Goal: Use online tool/utility: Utilize a website feature to perform a specific function

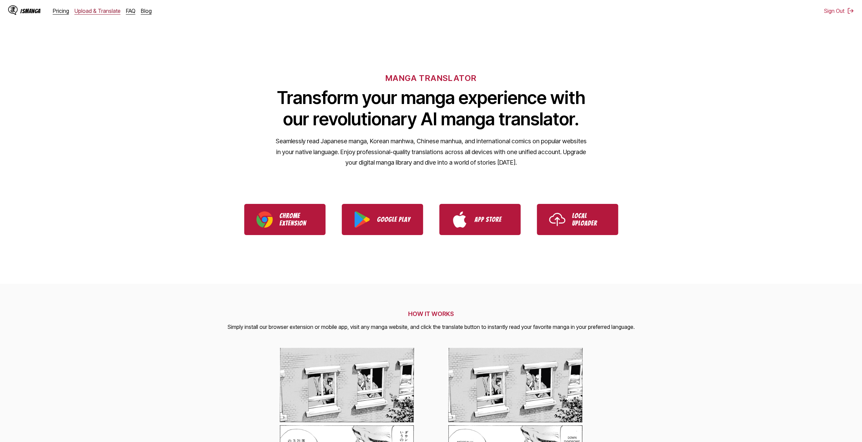
click at [79, 14] on link "Upload & Translate" at bounding box center [97, 10] width 46 height 7
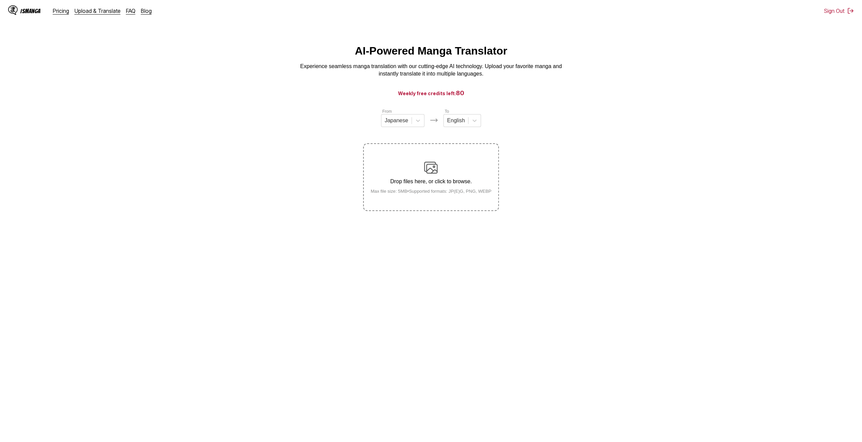
click at [410, 183] on p "Drop files here, or click to browse." at bounding box center [431, 181] width 132 height 6
click at [0, 0] on input "Drop files here, or click to browse. Max file size: 5MB • Supported formats: JP…" at bounding box center [0, 0] width 0 height 0
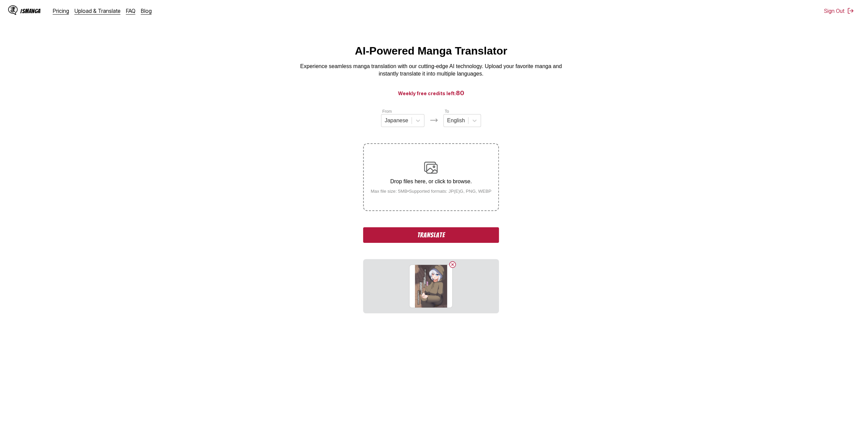
click at [406, 165] on div "Drop files here, or click to browse. Max file size: 5MB • Supported formats: JP…" at bounding box center [431, 177] width 132 height 33
click at [0, 0] on input "Drop files here, or click to browse. Max file size: 5MB • Supported formats: JP…" at bounding box center [0, 0] width 0 height 0
click at [471, 199] on label "Drop files here, or click to browse. Max file size: 5MB • Supported formats: JP…" at bounding box center [431, 177] width 134 height 66
click at [0, 0] on input "Drop files here, or click to browse. Max file size: 5MB • Supported formats: JP…" at bounding box center [0, 0] width 0 height 0
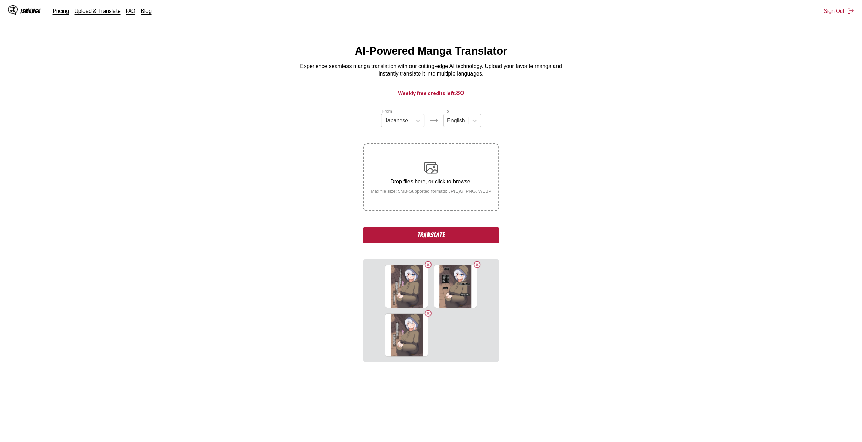
click at [450, 208] on label "Drop files here, or click to browse. Max file size: 5MB • Supported formats: JP…" at bounding box center [431, 177] width 134 height 66
click at [0, 0] on input "Drop files here, or click to browse. Max file size: 5MB • Supported formats: JP…" at bounding box center [0, 0] width 0 height 0
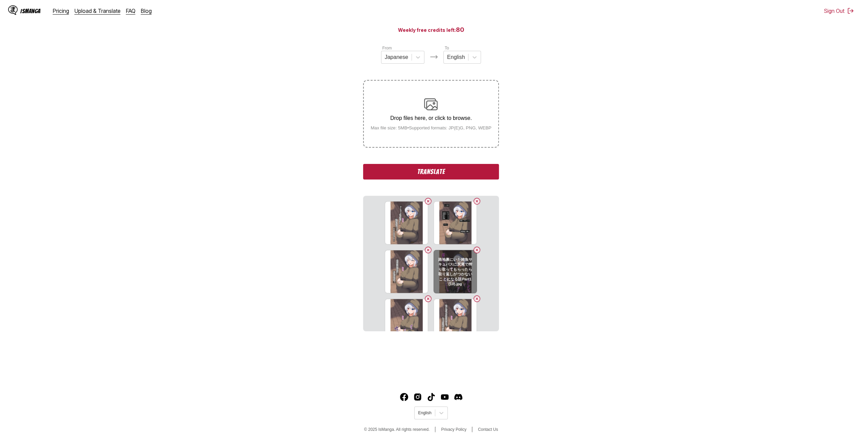
click at [475, 250] on button "Delete image" at bounding box center [477, 250] width 8 height 8
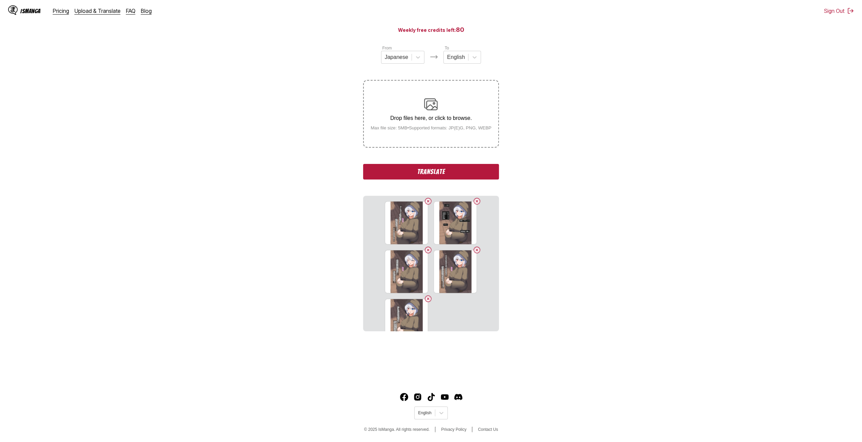
click at [475, 250] on button "Delete image" at bounding box center [477, 250] width 8 height 8
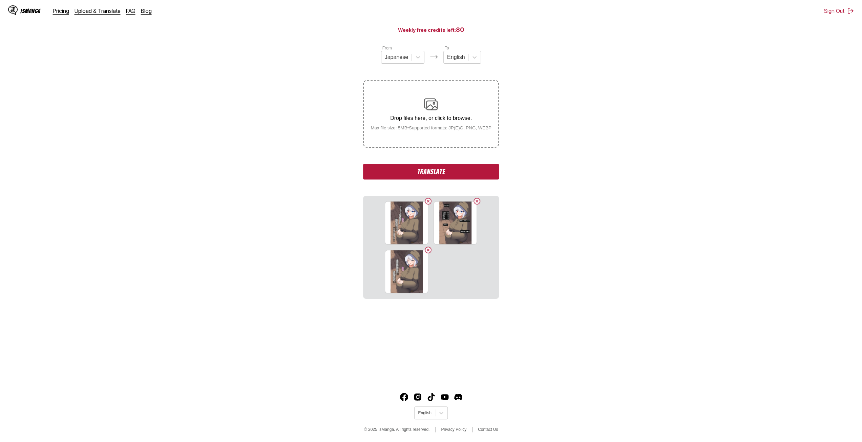
click at [444, 118] on p "Drop files here, or click to browse." at bounding box center [431, 118] width 132 height 6
click at [0, 0] on input "Drop files here, or click to browse. Max file size: 5MB • Supported formats: JP…" at bounding box center [0, 0] width 0 height 0
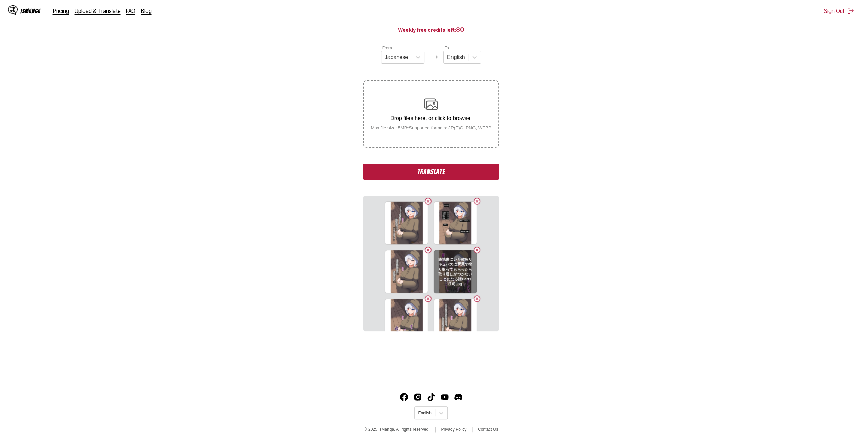
click at [476, 249] on button "Delete image" at bounding box center [477, 250] width 8 height 8
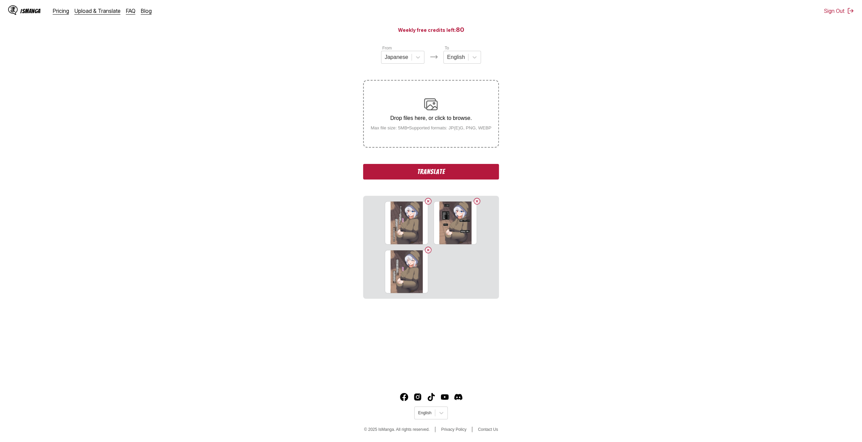
click at [431, 118] on p "Drop files here, or click to browse." at bounding box center [431, 118] width 132 height 6
click at [0, 0] on input "Drop files here, or click to browse. Max file size: 5MB • Supported formats: JP…" at bounding box center [0, 0] width 0 height 0
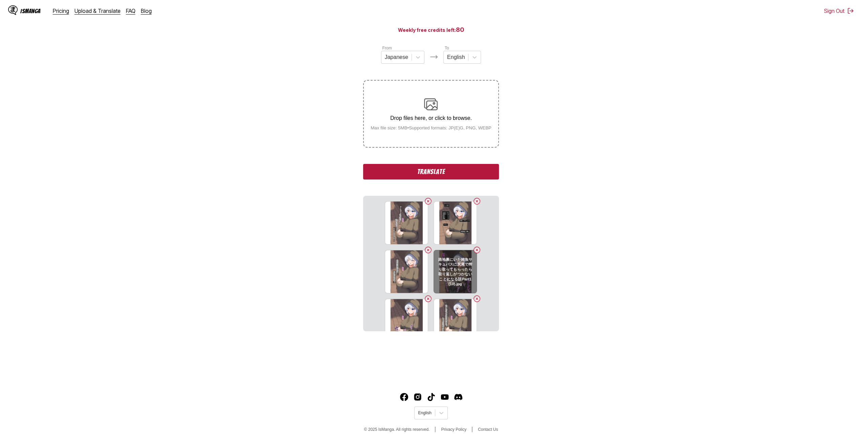
click at [475, 248] on button "Delete image" at bounding box center [477, 250] width 8 height 8
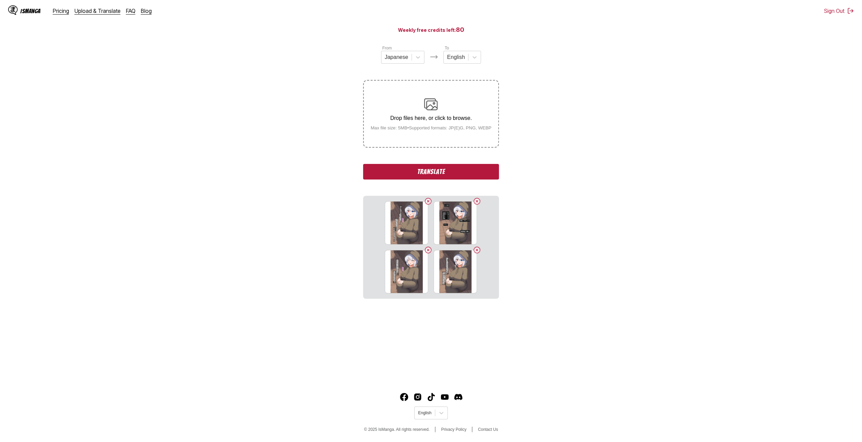
click at [475, 248] on button "Delete image" at bounding box center [477, 250] width 8 height 8
click at [422, 143] on label "Drop files here, or click to browse. Max file size: 5MB • Supported formats: JP…" at bounding box center [431, 114] width 134 height 66
click at [0, 0] on input "Drop files here, or click to browse. Max file size: 5MB • Supported formats: JP…" at bounding box center [0, 0] width 0 height 0
click at [416, 107] on div "Drop files here, or click to browse. Max file size: 5MB • Supported formats: JP…" at bounding box center [431, 113] width 132 height 33
click at [0, 0] on input "Drop files here, or click to browse. Max file size: 5MB • Supported formats: JP…" at bounding box center [0, 0] width 0 height 0
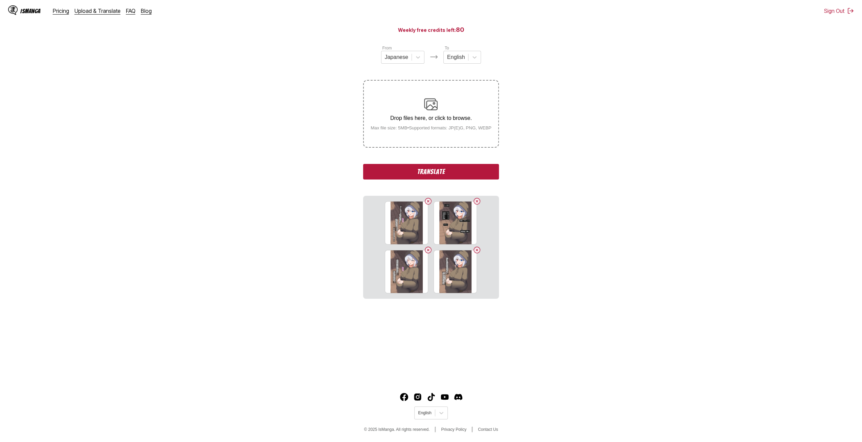
click at [434, 150] on div "From Japanese To English Drop files here, or click to browse. Max file size: 5M…" at bounding box center [430, 172] width 135 height 254
click at [437, 137] on label "Drop files here, or click to browse. Max file size: 5MB • Supported formats: JP…" at bounding box center [431, 114] width 134 height 66
click at [0, 0] on input "Drop files here, or click to browse. Max file size: 5MB • Supported formats: JP…" at bounding box center [0, 0] width 0 height 0
click at [441, 140] on label "Drop files here, or click to browse. Max file size: 5MB • Supported formats: JP…" at bounding box center [431, 114] width 134 height 66
click at [0, 0] on input "Drop files here, or click to browse. Max file size: 5MB • Supported formats: JP…" at bounding box center [0, 0] width 0 height 0
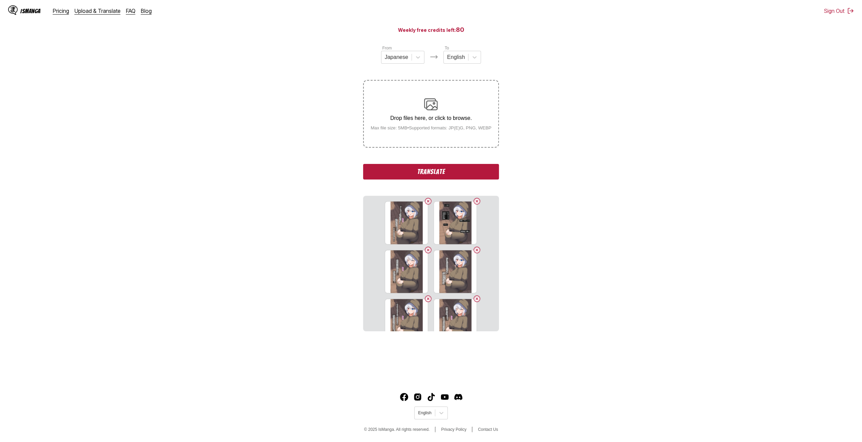
click at [429, 129] on small "Max file size: 5MB • Supported formats: JP(E)G, PNG, WEBP" at bounding box center [431, 127] width 132 height 5
click at [0, 0] on input "Drop files here, or click to browse. Max file size: 5MB • Supported formats: JP…" at bounding box center [0, 0] width 0 height 0
click at [444, 129] on small "Max file size: 5MB • Supported formats: JP(E)G, PNG, WEBP" at bounding box center [431, 127] width 132 height 5
click at [0, 0] on input "Drop files here, or click to browse. Max file size: 5MB • Supported formats: JP…" at bounding box center [0, 0] width 0 height 0
click at [434, 125] on div "Drop files here, or click to browse. Max file size: 5MB • Supported formats: JP…" at bounding box center [431, 113] width 132 height 33
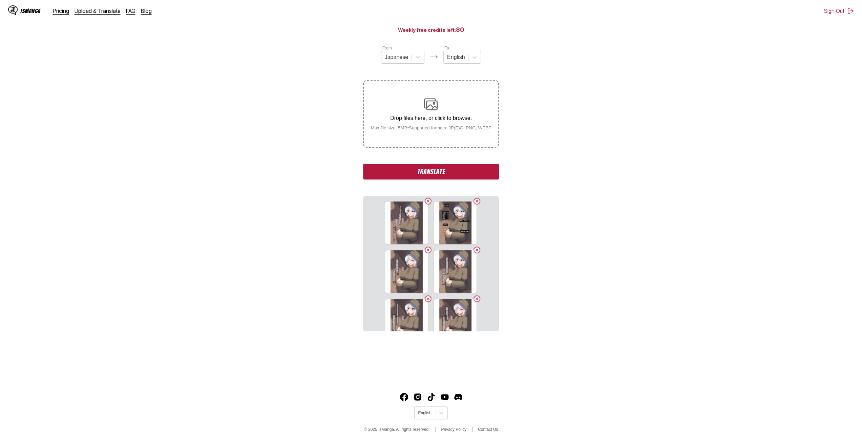
click at [0, 0] on input "Drop files here, or click to browse. Max file size: 5MB • Supported formats: JP…" at bounding box center [0, 0] width 0 height 0
click at [429, 136] on label "Drop files here, or click to browse. Max file size: 5MB • Supported formats: JP…" at bounding box center [431, 114] width 134 height 66
click at [0, 0] on input "Drop files here, or click to browse. Max file size: 5MB • Supported formats: JP…" at bounding box center [0, 0] width 0 height 0
click at [436, 116] on p "Drop files here, or click to browse." at bounding box center [431, 118] width 132 height 6
click at [0, 0] on input "Drop files here, or click to browse. Max file size: 5MB • Supported formats: JP…" at bounding box center [0, 0] width 0 height 0
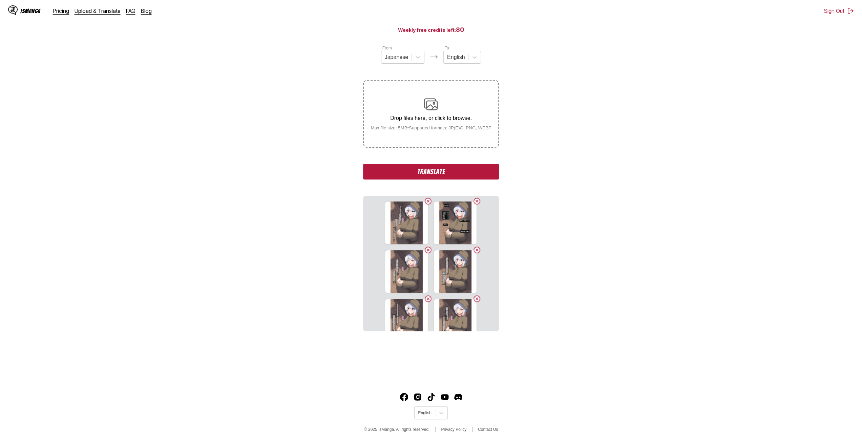
click at [429, 136] on label "Drop files here, or click to browse. Max file size: 5MB • Supported formats: JP…" at bounding box center [431, 114] width 134 height 66
click at [0, 0] on input "Drop files here, or click to browse. Max file size: 5MB • Supported formats: JP…" at bounding box center [0, 0] width 0 height 0
click at [425, 130] on small "Max file size: 5MB • Supported formats: JP(E)G, PNG, WEBP" at bounding box center [431, 127] width 132 height 5
click at [0, 0] on input "Drop files here, or click to browse. Max file size: 5MB • Supported formats: JP…" at bounding box center [0, 0] width 0 height 0
click at [454, 135] on label "Drop files here, or click to browse. Max file size: 5MB • Supported formats: JP…" at bounding box center [431, 114] width 134 height 66
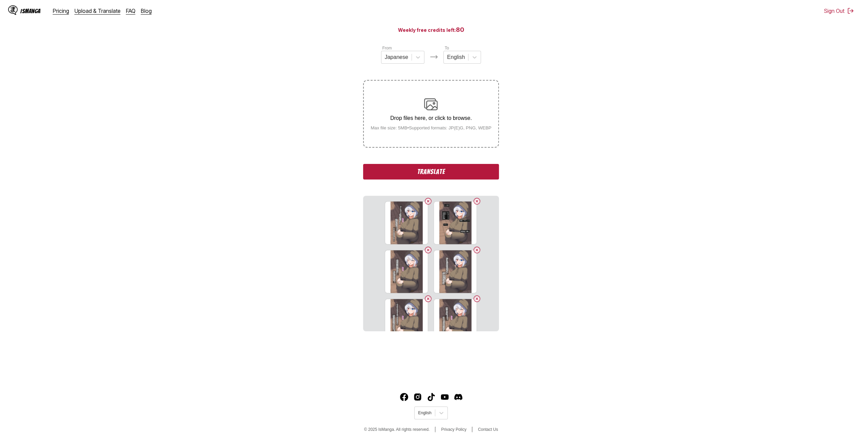
click at [0, 0] on input "Drop files here, or click to browse. Max file size: 5MB • Supported formats: JP…" at bounding box center [0, 0] width 0 height 0
click at [451, 111] on div "Drop files here, or click to browse. Max file size: 5MB • Supported formats: JP…" at bounding box center [431, 113] width 132 height 33
click at [0, 0] on input "Drop files here, or click to browse. Max file size: 5MB • Supported formats: JP…" at bounding box center [0, 0] width 0 height 0
click at [446, 137] on label "Drop files here, or click to browse. Max file size: 5MB • Supported formats: JP…" at bounding box center [431, 114] width 134 height 66
click at [0, 0] on input "Drop files here, or click to browse. Max file size: 5MB • Supported formats: JP…" at bounding box center [0, 0] width 0 height 0
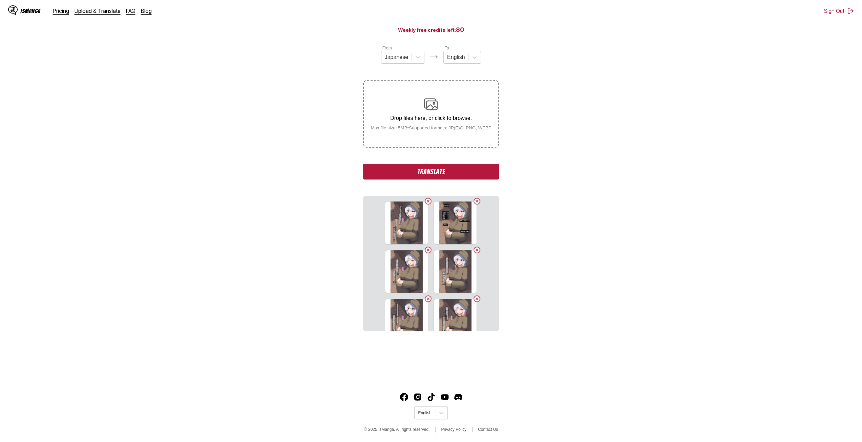
click at [438, 126] on div "Drop files here, or click to browse. Max file size: 5MB • Supported formats: JP…" at bounding box center [431, 113] width 132 height 33
click at [0, 0] on input "Drop files here, or click to browse. Max file size: 5MB • Supported formats: JP…" at bounding box center [0, 0] width 0 height 0
click at [442, 119] on p "Drop files here, or click to browse." at bounding box center [431, 118] width 132 height 6
click at [0, 0] on input "Drop files here, or click to browse. Max file size: 5MB • Supported formats: JP…" at bounding box center [0, 0] width 0 height 0
click at [455, 121] on p "Drop files here, or click to browse." at bounding box center [431, 118] width 132 height 6
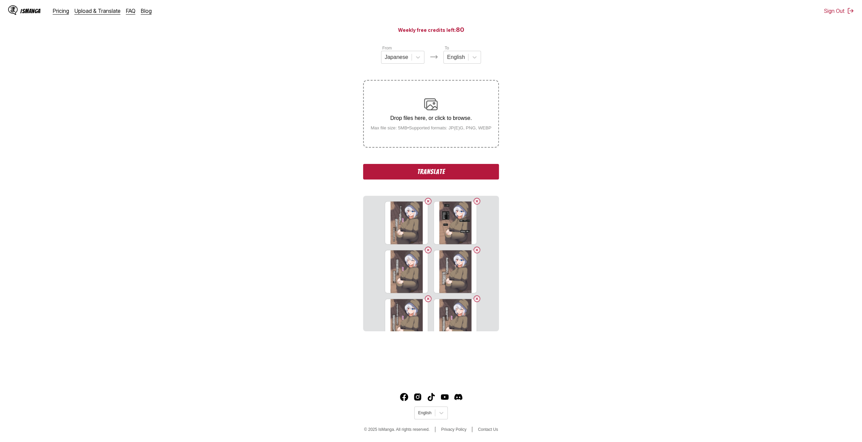
click at [0, 0] on input "Drop files here, or click to browse. Max file size: 5MB • Supported formats: JP…" at bounding box center [0, 0] width 0 height 0
click at [431, 130] on small "Max file size: 5MB • Supported formats: JP(E)G, PNG, WEBP" at bounding box center [431, 127] width 132 height 5
click at [0, 0] on input "Drop files here, or click to browse. Max file size: 5MB • Supported formats: JP…" at bounding box center [0, 0] width 0 height 0
click at [433, 142] on label "Drop files here, or click to browse. Max file size: 5MB • Supported formats: JP…" at bounding box center [431, 114] width 134 height 66
click at [0, 0] on input "Drop files here, or click to browse. Max file size: 5MB • Supported formats: JP…" at bounding box center [0, 0] width 0 height 0
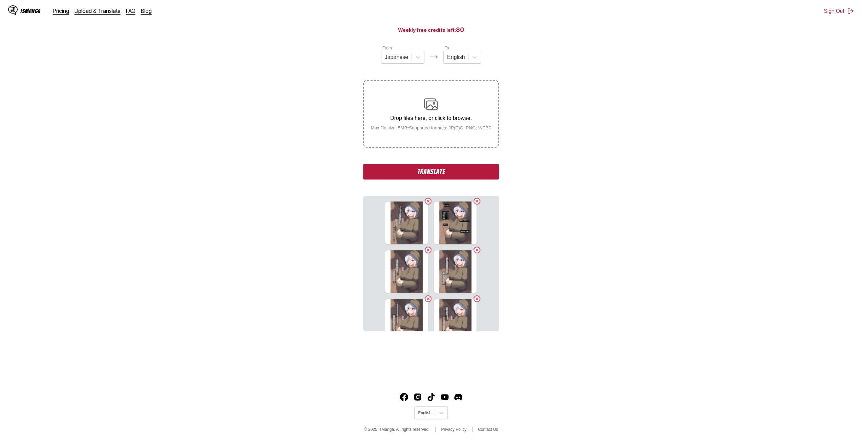
click at [451, 130] on small "Max file size: 5MB • Supported formats: JP(E)G, PNG, WEBP" at bounding box center [431, 127] width 132 height 5
click at [0, 0] on input "Drop files here, or click to browse. Max file size: 5MB • Supported formats: JP…" at bounding box center [0, 0] width 0 height 0
click at [443, 125] on div "Drop files here, or click to browse. Max file size: 5MB • Supported formats: JP…" at bounding box center [431, 113] width 132 height 33
click at [0, 0] on input "Drop files here, or click to browse. Max file size: 5MB • Supported formats: JP…" at bounding box center [0, 0] width 0 height 0
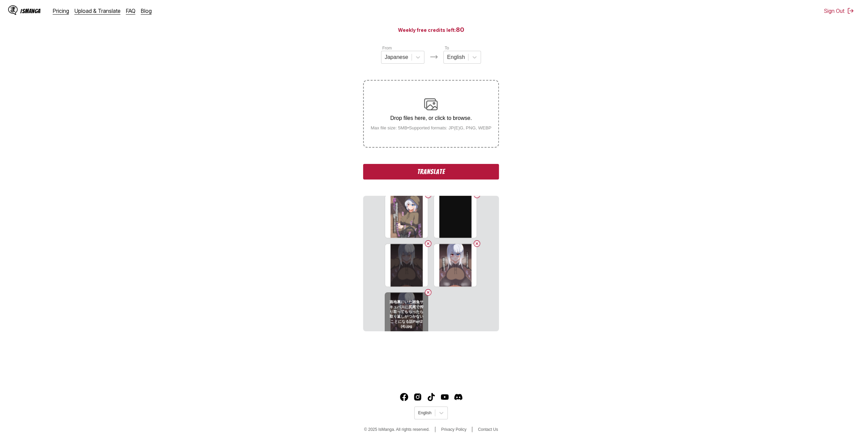
scroll to position [455, 0]
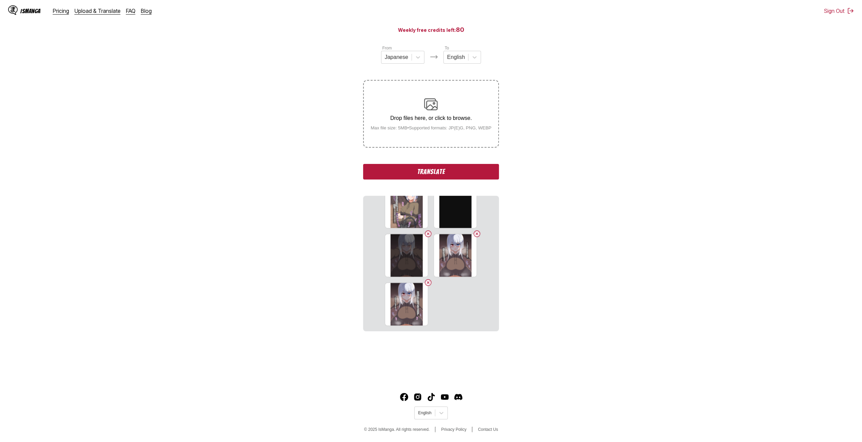
click at [427, 121] on p "Drop files here, or click to browse." at bounding box center [431, 118] width 132 height 6
click at [0, 0] on input "Drop files here, or click to browse. Max file size: 5MB • Supported formats: JP…" at bounding box center [0, 0] width 0 height 0
click at [449, 130] on small "Max file size: 5MB • Supported formats: JP(E)G, PNG, WEBP" at bounding box center [431, 127] width 132 height 5
click at [0, 0] on input "Drop files here, or click to browse. Max file size: 5MB • Supported formats: JP…" at bounding box center [0, 0] width 0 height 0
click at [428, 134] on label "Drop files here, or click to browse. Max file size: 5MB • Supported formats: JP…" at bounding box center [431, 114] width 134 height 66
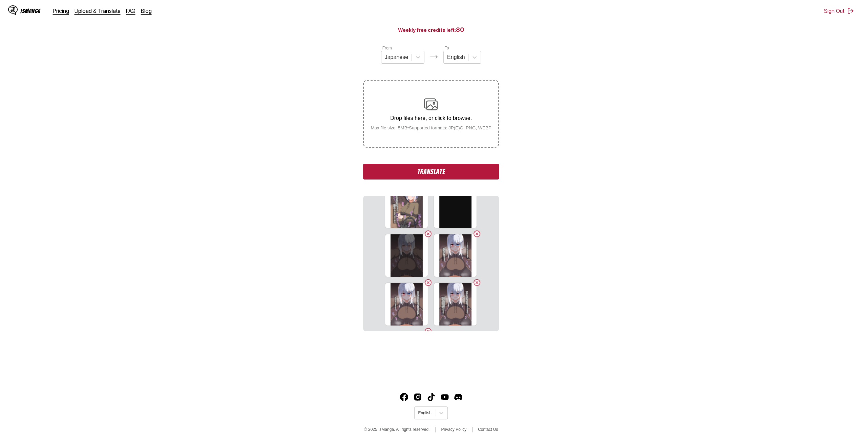
click at [0, 0] on input "Drop files here, or click to browse. Max file size: 5MB • Supported formats: JP…" at bounding box center [0, 0] width 0 height 0
click at [427, 134] on label "Drop files here, or click to browse. Max file size: 5MB • Supported formats: JP…" at bounding box center [431, 114] width 134 height 66
click at [0, 0] on input "Drop files here, or click to browse. Max file size: 5MB • Supported formats: JP…" at bounding box center [0, 0] width 0 height 0
click at [424, 143] on label "Drop files here, or click to browse. Max file size: 5MB • Supported formats: JP…" at bounding box center [431, 114] width 134 height 66
click at [0, 0] on input "Drop files here, or click to browse. Max file size: 5MB • Supported formats: JP…" at bounding box center [0, 0] width 0 height 0
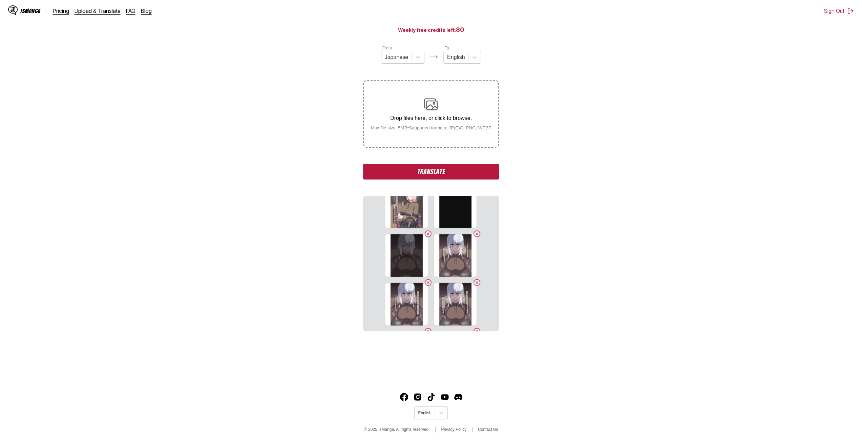
click at [430, 136] on label "Drop files here, or click to browse. Max file size: 5MB • Supported formats: JP…" at bounding box center [431, 114] width 134 height 66
click at [0, 0] on input "Drop files here, or click to browse. Max file size: 5MB • Supported formats: JP…" at bounding box center [0, 0] width 0 height 0
click at [404, 123] on div "Drop files here, or click to browse. Max file size: 5MB • Supported formats: JP…" at bounding box center [431, 113] width 132 height 33
click at [0, 0] on input "Drop files here, or click to browse. Max file size: 5MB • Supported formats: JP…" at bounding box center [0, 0] width 0 height 0
click at [413, 135] on label "Drop files here, or click to browse. Max file size: 5MB • Supported formats: JP…" at bounding box center [431, 114] width 134 height 66
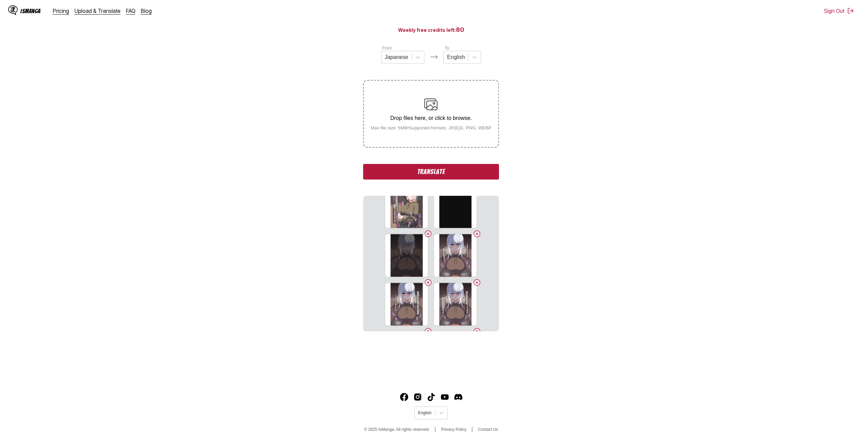
click at [0, 0] on input "Drop files here, or click to browse. Max file size: 5MB • Supported formats: JP…" at bounding box center [0, 0] width 0 height 0
click at [408, 130] on small "Max file size: 5MB • Supported formats: JP(E)G, PNG, WEBP" at bounding box center [431, 127] width 132 height 5
click at [0, 0] on input "Drop files here, or click to browse. Max file size: 5MB • Supported formats: JP…" at bounding box center [0, 0] width 0 height 0
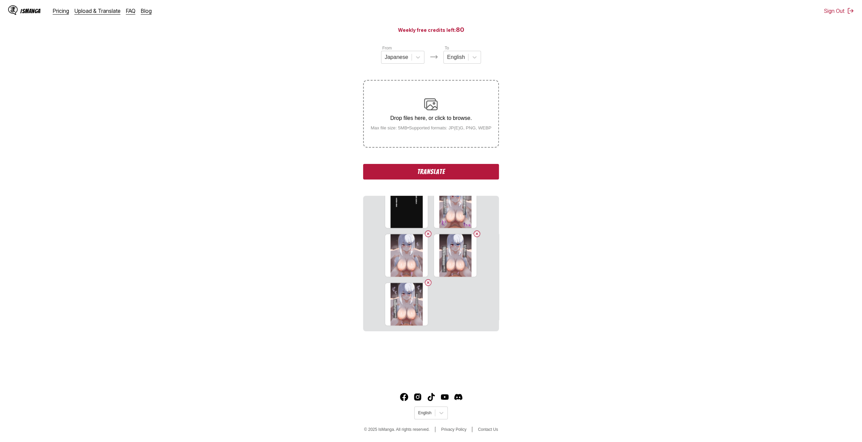
click at [428, 128] on small "Max file size: 5MB • Supported formats: JP(E)G, PNG, WEBP" at bounding box center [431, 127] width 132 height 5
click at [0, 0] on input "Drop files here, or click to browse. Max file size: 5MB • Supported formats: JP…" at bounding box center [0, 0] width 0 height 0
click at [429, 114] on div "Drop files here, or click to browse. Max file size: 5MB • Supported formats: JP…" at bounding box center [431, 113] width 132 height 33
click at [0, 0] on input "Drop files here, or click to browse. Max file size: 5MB • Supported formats: JP…" at bounding box center [0, 0] width 0 height 0
click at [428, 126] on div "Drop files here, or click to browse. Max file size: 5MB • Supported formats: JP…" at bounding box center [431, 113] width 132 height 33
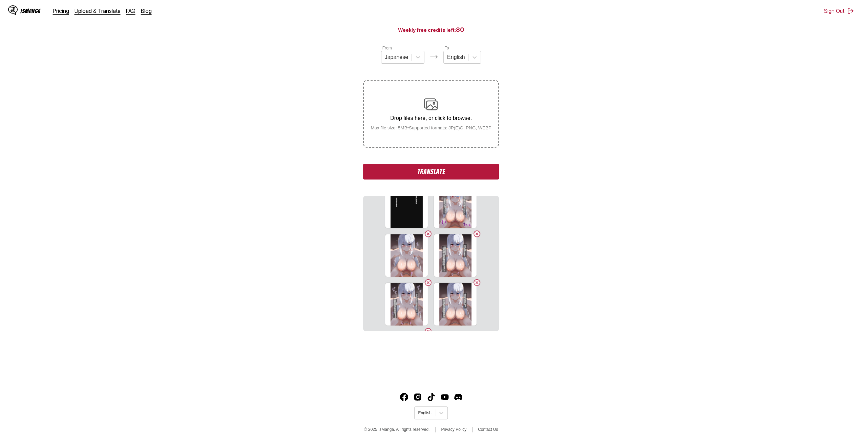
click at [0, 0] on input "Drop files here, or click to browse. Max file size: 5MB • Supported formats: JP…" at bounding box center [0, 0] width 0 height 0
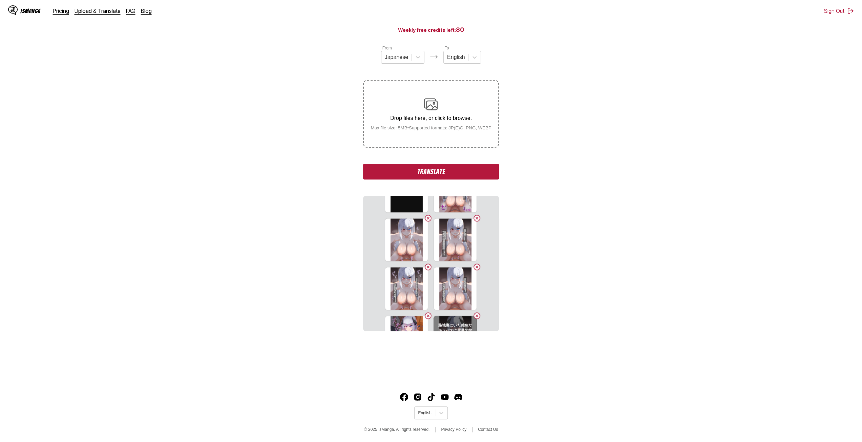
scroll to position [699, 0]
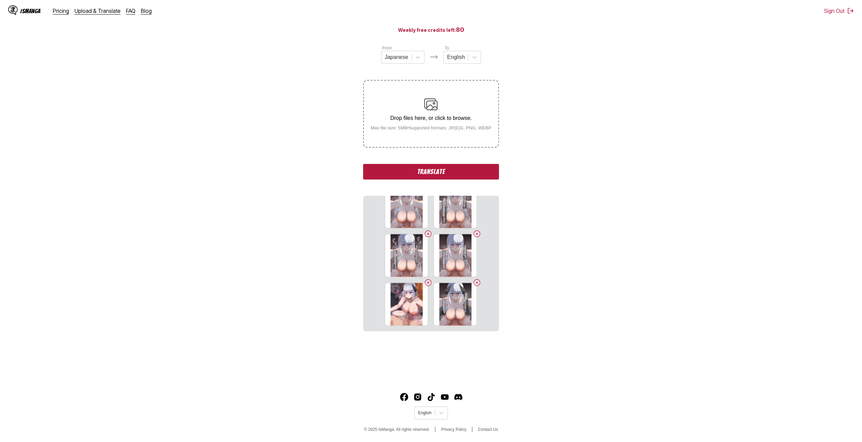
click at [418, 101] on div "Drop files here, or click to browse. Max file size: 5MB • Supported formats: JP…" at bounding box center [431, 113] width 132 height 33
click at [0, 0] on input "Drop files here, or click to browse. Max file size: 5MB • Supported formats: JP…" at bounding box center [0, 0] width 0 height 0
click at [420, 110] on div "Drop files here, or click to browse. Max file size: 5MB • Supported formats: JP…" at bounding box center [431, 113] width 132 height 33
click at [0, 0] on input "Drop files here, or click to browse. Max file size: 5MB • Supported formats: JP…" at bounding box center [0, 0] width 0 height 0
click at [425, 121] on p "Drop files here, or click to browse." at bounding box center [431, 118] width 132 height 6
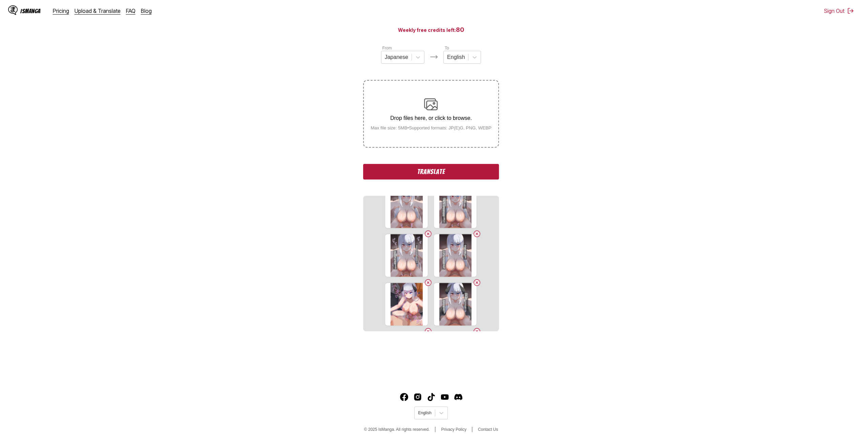
click at [0, 0] on input "Drop files here, or click to browse. Max file size: 5MB • Supported formats: JP…" at bounding box center [0, 0] width 0 height 0
click at [454, 113] on div "Drop files here, or click to browse. Max file size: 5MB • Supported formats: JP…" at bounding box center [431, 113] width 132 height 33
click at [0, 0] on input "Drop files here, or click to browse. Max file size: 5MB • Supported formats: JP…" at bounding box center [0, 0] width 0 height 0
click at [441, 127] on small "Max file size: 5MB • Supported formats: JP(E)G, PNG, WEBP" at bounding box center [431, 127] width 132 height 5
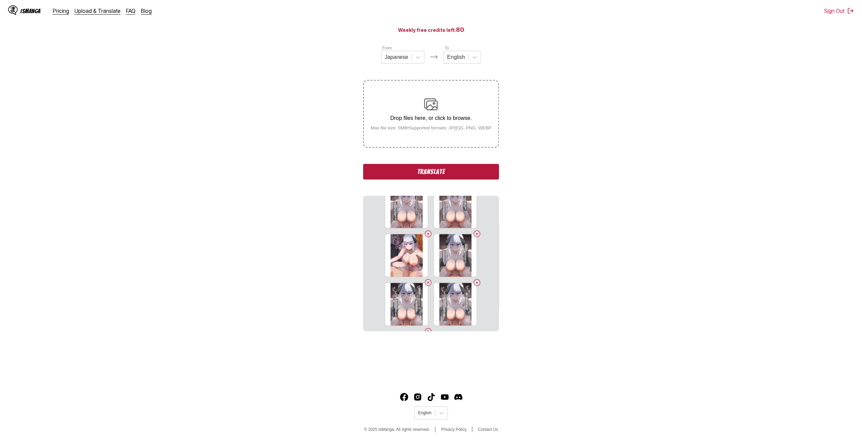
click at [0, 0] on input "Drop files here, or click to browse. Max file size: 5MB • Supported formats: JP…" at bounding box center [0, 0] width 0 height 0
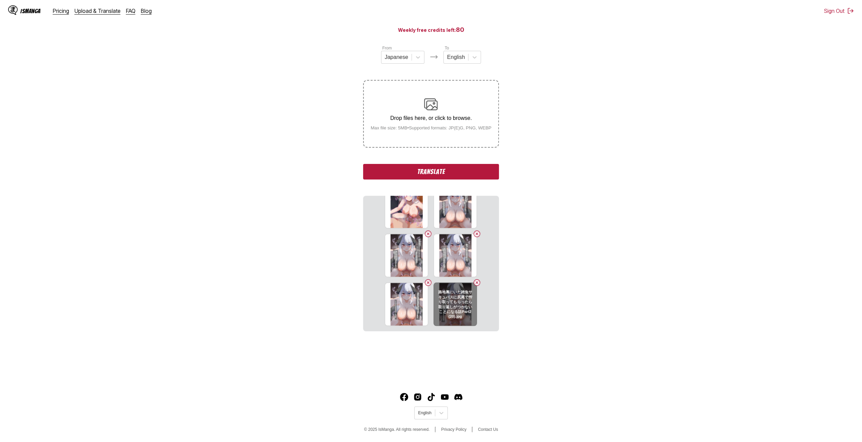
click at [475, 283] on button "Delete image" at bounding box center [477, 282] width 8 height 8
click at [454, 111] on div "Drop files here, or click to browse. Max file size: 5MB • Supported formats: JP…" at bounding box center [431, 113] width 132 height 33
click at [0, 0] on input "Drop files here, or click to browse. Max file size: 5MB • Supported formats: JP…" at bounding box center [0, 0] width 0 height 0
click at [430, 130] on small "Max file size: 5MB • Supported formats: JP(E)G, PNG, WEBP" at bounding box center [431, 127] width 132 height 5
click at [0, 0] on input "Drop files here, or click to browse. Max file size: 5MB • Supported formats: JP…" at bounding box center [0, 0] width 0 height 0
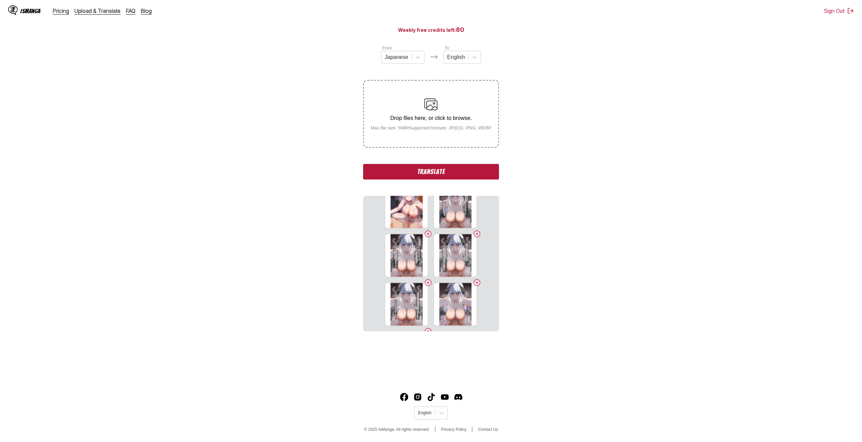
click at [431, 110] on img at bounding box center [431, 104] width 14 height 14
click at [0, 0] on input "Drop files here, or click to browse. Max file size: 5MB • Supported formats: JP…" at bounding box center [0, 0] width 0 height 0
click at [431, 128] on small "Max file size: 5MB • Supported formats: JP(E)G, PNG, WEBP" at bounding box center [431, 127] width 132 height 5
click at [0, 0] on input "Drop files here, or click to browse. Max file size: 5MB • Supported formats: JP…" at bounding box center [0, 0] width 0 height 0
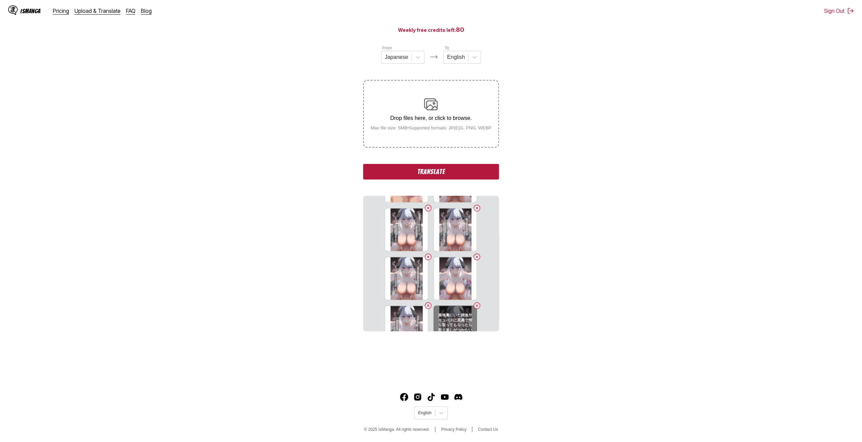
scroll to position [845, 0]
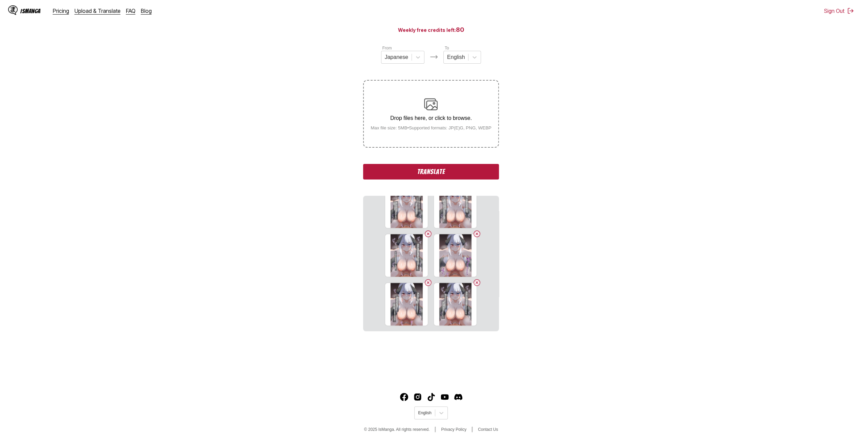
click at [453, 123] on div "Drop files here, or click to browse. Max file size: 5MB • Supported formats: JP…" at bounding box center [431, 113] width 132 height 33
click at [0, 0] on input "Drop files here, or click to browse. Max file size: 5MB • Supported formats: JP…" at bounding box center [0, 0] width 0 height 0
click at [430, 144] on label "Drop files here, or click to browse. Max file size: 5MB • Supported formats: JP…" at bounding box center [431, 114] width 134 height 66
click at [0, 0] on input "Drop files here, or click to browse. Max file size: 5MB • Supported formats: JP…" at bounding box center [0, 0] width 0 height 0
click at [427, 121] on p "Drop files here, or click to browse." at bounding box center [431, 118] width 132 height 6
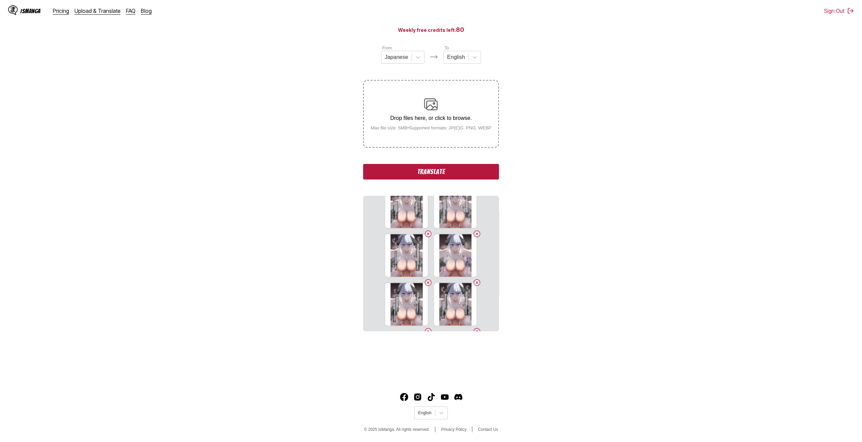
click at [0, 0] on input "Drop files here, or click to browse. Max file size: 5MB • Supported formats: JP…" at bounding box center [0, 0] width 0 height 0
click at [422, 134] on label "Drop files here, or click to browse. Max file size: 5MB • Supported formats: JP…" at bounding box center [431, 114] width 134 height 66
click at [0, 0] on input "Drop files here, or click to browse. Max file size: 5MB • Supported formats: JP…" at bounding box center [0, 0] width 0 height 0
click at [426, 130] on small "Max file size: 5MB • Supported formats: JP(E)G, PNG, WEBP" at bounding box center [431, 127] width 132 height 5
click at [0, 0] on input "Drop files here, or click to browse. Max file size: 5MB • Supported formats: JP…" at bounding box center [0, 0] width 0 height 0
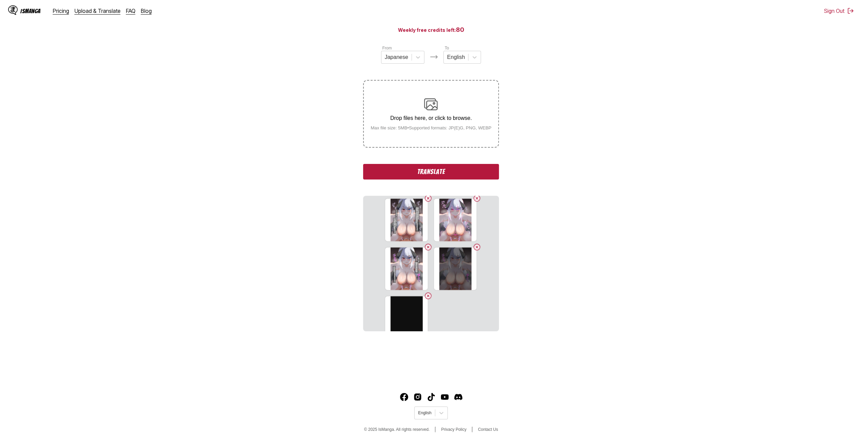
scroll to position [991, 0]
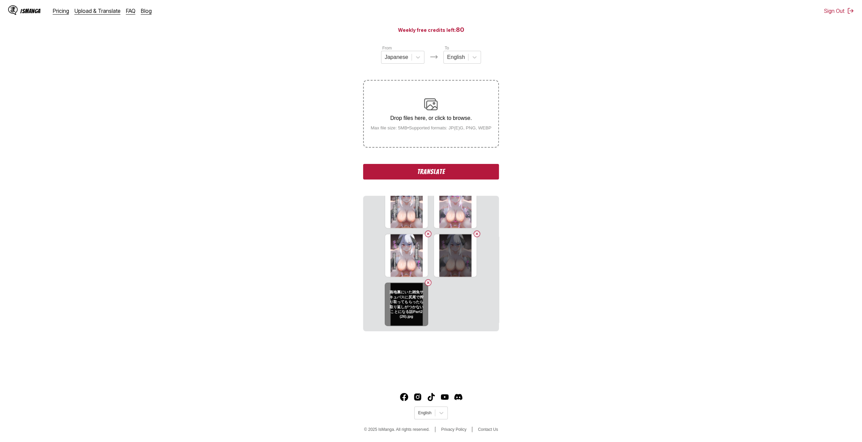
click at [426, 283] on button "Delete image" at bounding box center [428, 282] width 8 height 8
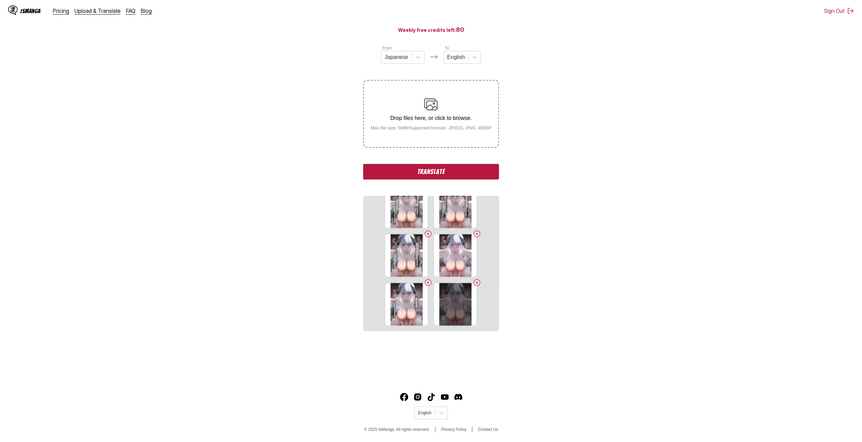
click at [454, 100] on div "Drop files here, or click to browse. Max file size: 5MB • Supported formats: JP…" at bounding box center [431, 113] width 132 height 33
click at [0, 0] on input "Drop files here, or click to browse. Max file size: 5MB • Supported formats: JP…" at bounding box center [0, 0] width 0 height 0
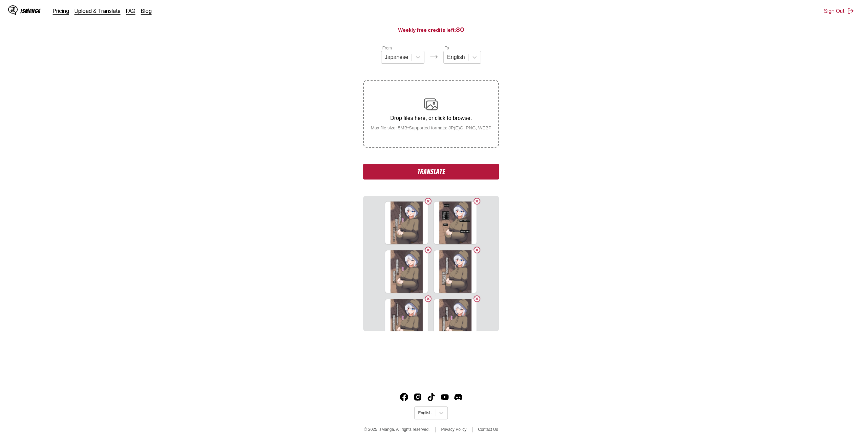
scroll to position [1280, 0]
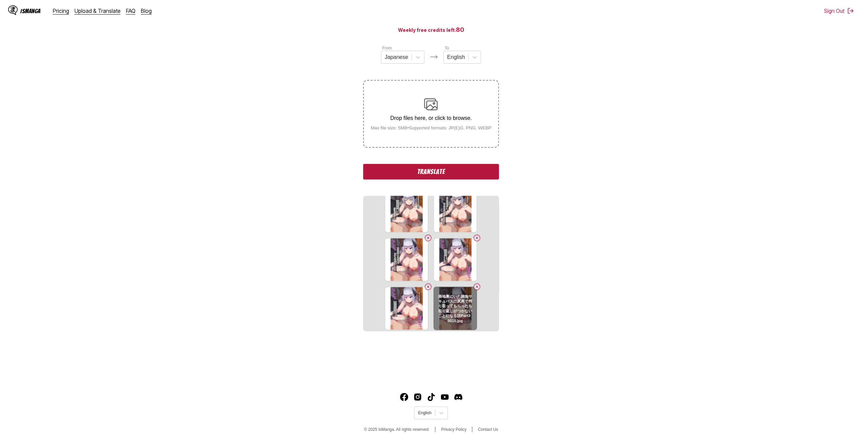
click at [476, 287] on button "Delete image" at bounding box center [477, 286] width 8 height 8
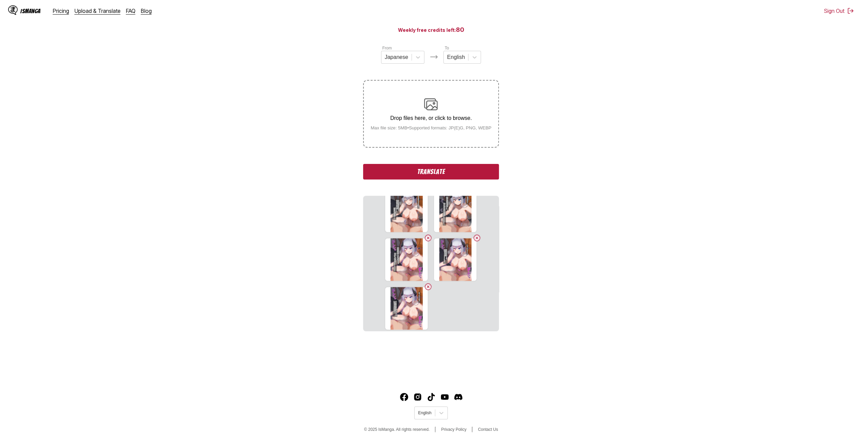
click at [460, 112] on div "Drop files here, or click to browse. Max file size: 5MB • Supported formats: JP…" at bounding box center [431, 113] width 132 height 33
click at [0, 0] on input "Drop files here, or click to browse. Max file size: 5MB • Supported formats: JP…" at bounding box center [0, 0] width 0 height 0
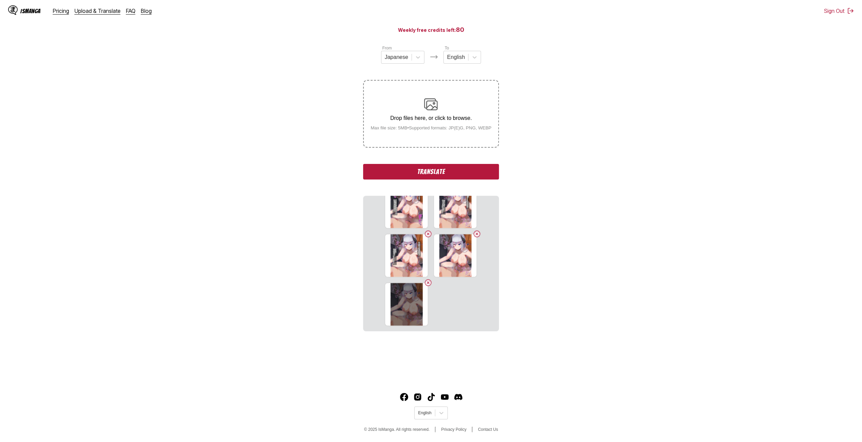
scroll to position [1347, 0]
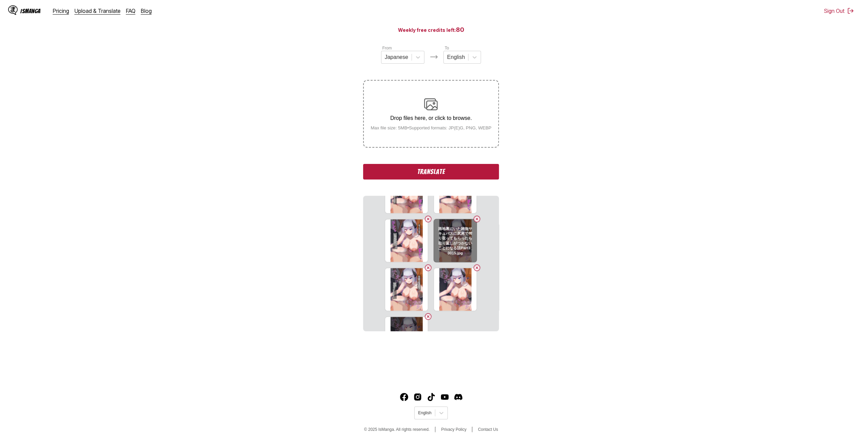
click at [475, 219] on button "Delete image" at bounding box center [477, 219] width 8 height 8
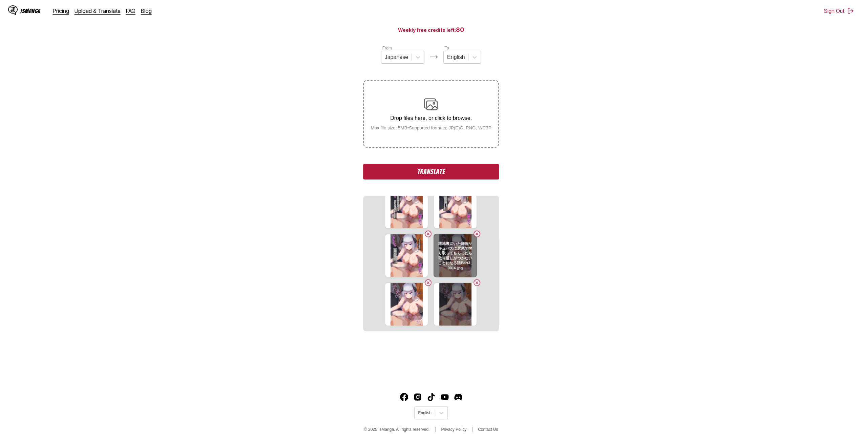
click at [473, 236] on button "Delete image" at bounding box center [477, 234] width 8 height 8
click at [473, 237] on button "Delete image" at bounding box center [477, 234] width 8 height 8
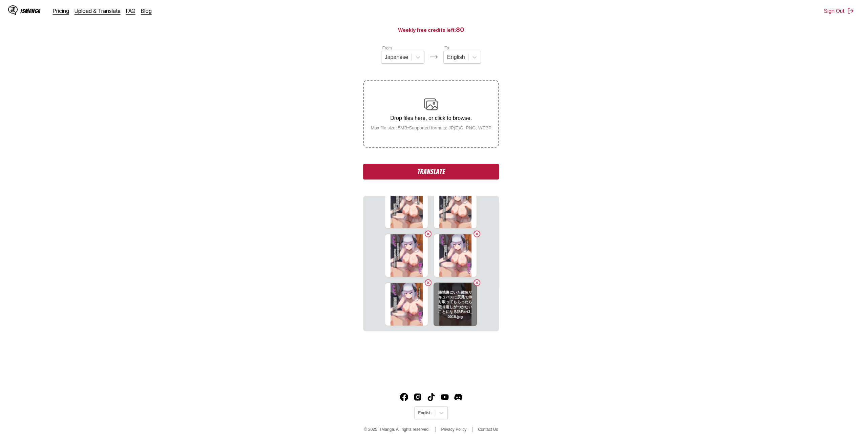
click at [474, 282] on button "Delete image" at bounding box center [477, 282] width 8 height 8
click at [451, 116] on p "Drop files here, or click to browse." at bounding box center [431, 118] width 132 height 6
click at [0, 0] on input "Drop files here, or click to browse. Max file size: 5MB • Supported formats: JP…" at bounding box center [0, 0] width 0 height 0
click at [448, 314] on section "路地裏にいた雑魚サキュバスに尻尾で搾り取ってもらったら取り返しがつかないことになる話Part1 (1).jpg 路地裏にいた雑魚サキュバスに尻尾で搾り取っても…" at bounding box center [430, 263] width 135 height 135
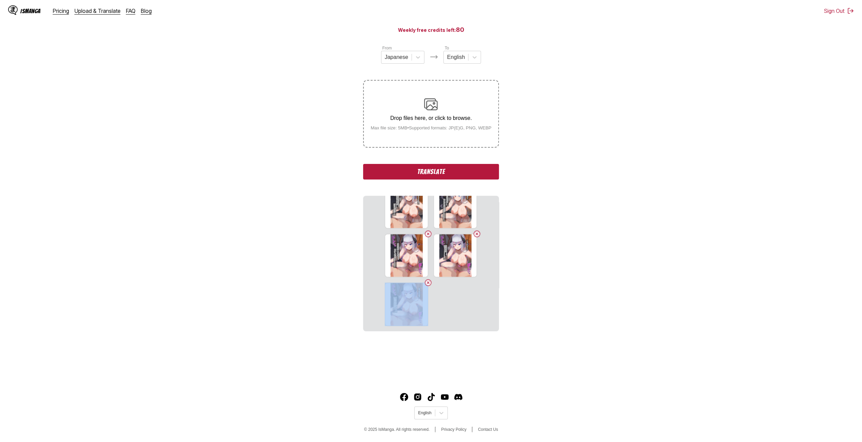
click at [449, 313] on section "路地裏にいた雑魚サキュバスに尻尾で搾り取ってもらったら取り返しがつかないことになる話Part1 (1).jpg 路地裏にいた雑魚サキュバスに尻尾で搾り取っても…" at bounding box center [430, 263] width 135 height 135
click at [478, 128] on small "Max file size: 5MB • Supported formats: JP(E)G, PNG, WEBP" at bounding box center [431, 127] width 132 height 5
click at [0, 0] on input "Drop files here, or click to browse. Max file size: 5MB • Supported formats: JP…" at bounding box center [0, 0] width 0 height 0
click at [480, 121] on p "Drop files here, or click to browse." at bounding box center [431, 118] width 132 height 6
click at [0, 0] on input "Drop files here, or click to browse. Max file size: 5MB • Supported formats: JP…" at bounding box center [0, 0] width 0 height 0
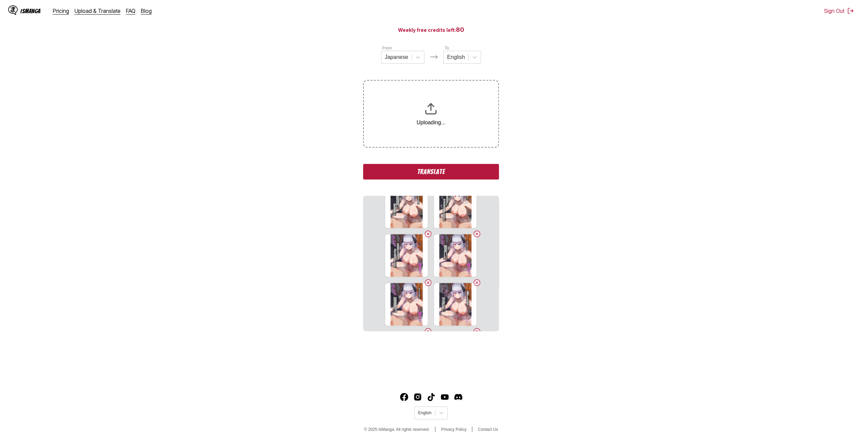
scroll to position [1381, 0]
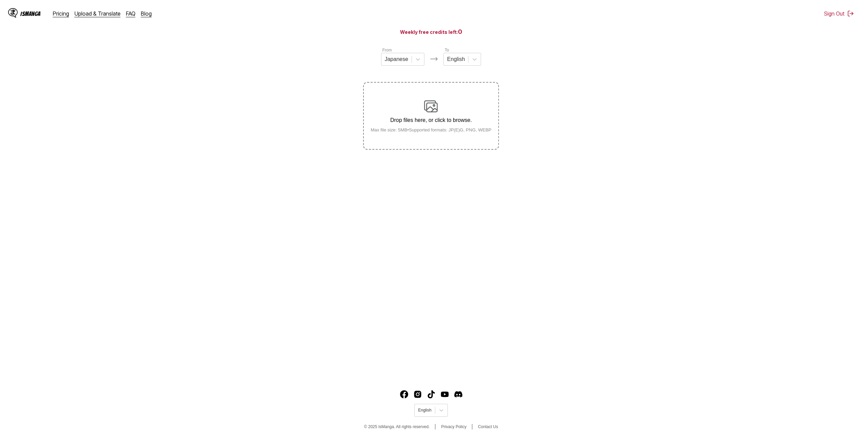
scroll to position [63, 0]
